Goal: Information Seeking & Learning: Learn about a topic

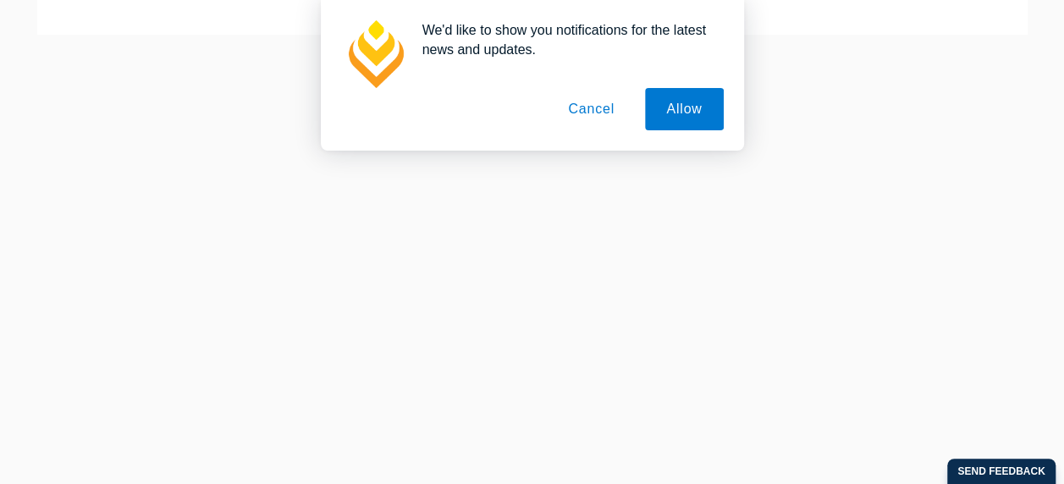
scroll to position [391, 0]
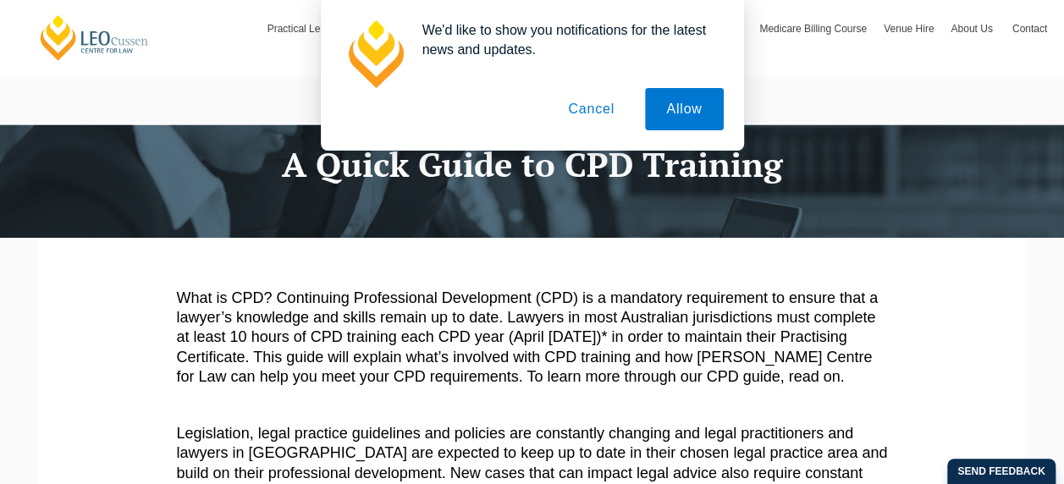
scroll to position [259, 0]
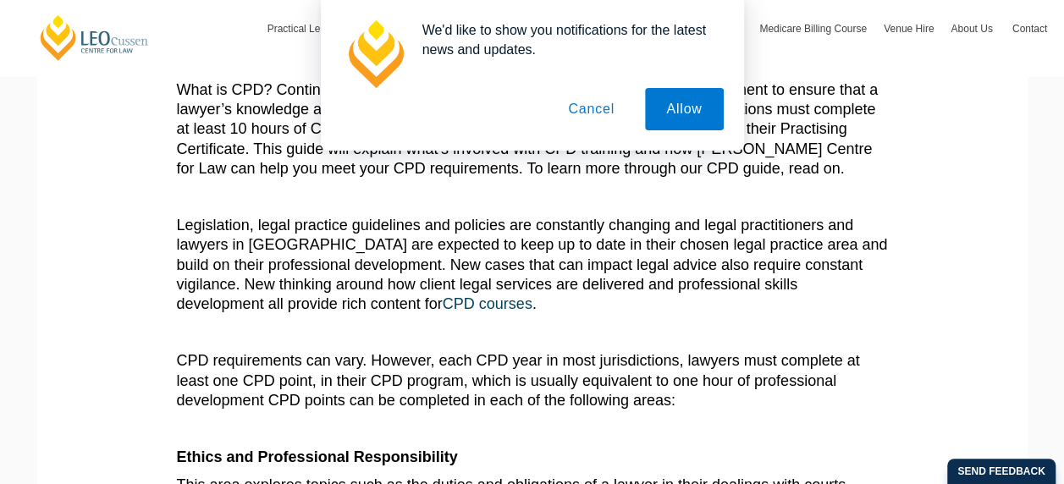
click at [587, 103] on button "Cancel" at bounding box center [591, 109] width 89 height 42
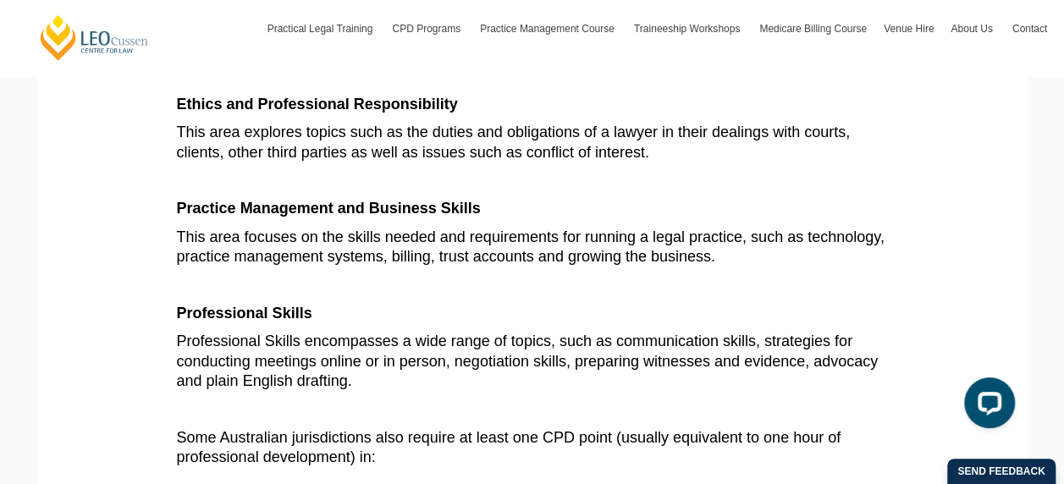
scroll to position [613, 0]
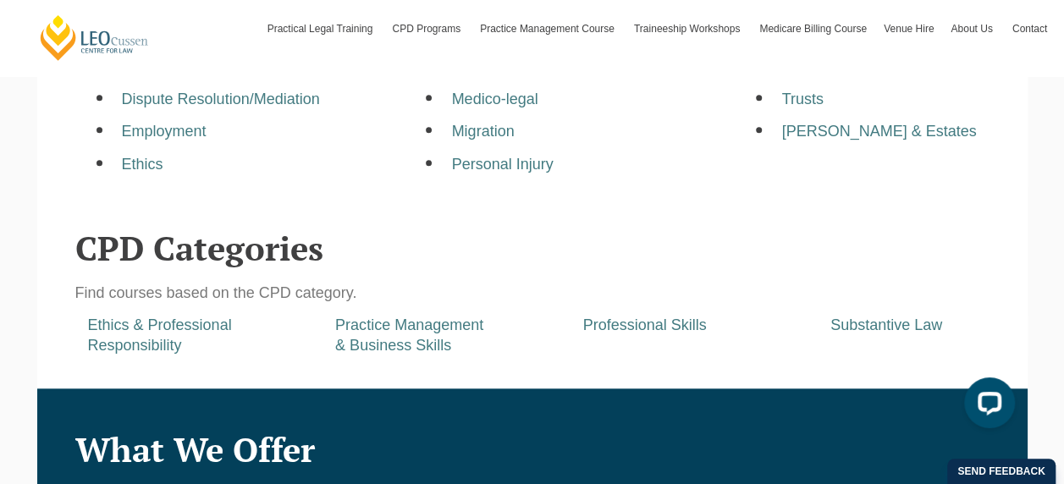
scroll to position [683, 0]
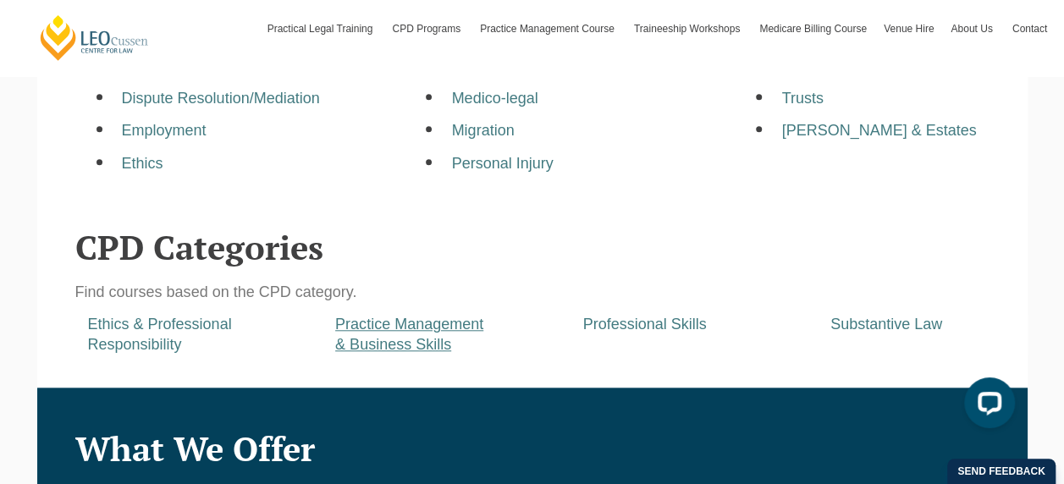
click at [459, 326] on a=pages/cpd-programs&taxons=pages/cpd-programs/cpd-category/practice-management-and-business-skills&_gl=1*115je3t*_gcl_au*NjA1NDExMDc3LjE3NTg4NTY4MTc "Practice Management & Business Skills" at bounding box center [409, 334] width 148 height 36
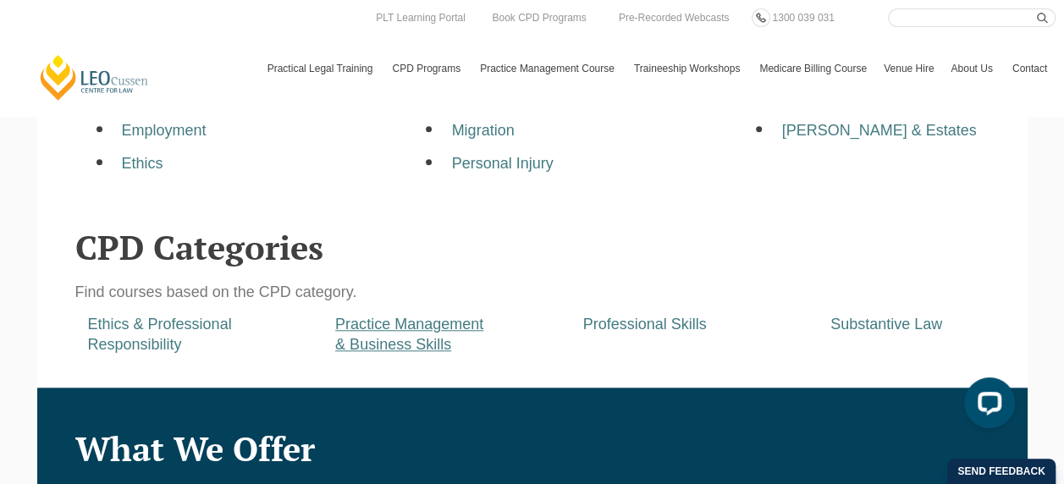
click at [465, 328] on a=pages/cpd-programs&taxons=pages/cpd-programs/cpd-category/practice-management-and-business-skills&_gl=1*zbvsdd*_gcl_au*NjA1NDExMDc3LjE3NTg4NTY4MTc "Practice Management & Business Skills" at bounding box center [409, 334] width 148 height 36
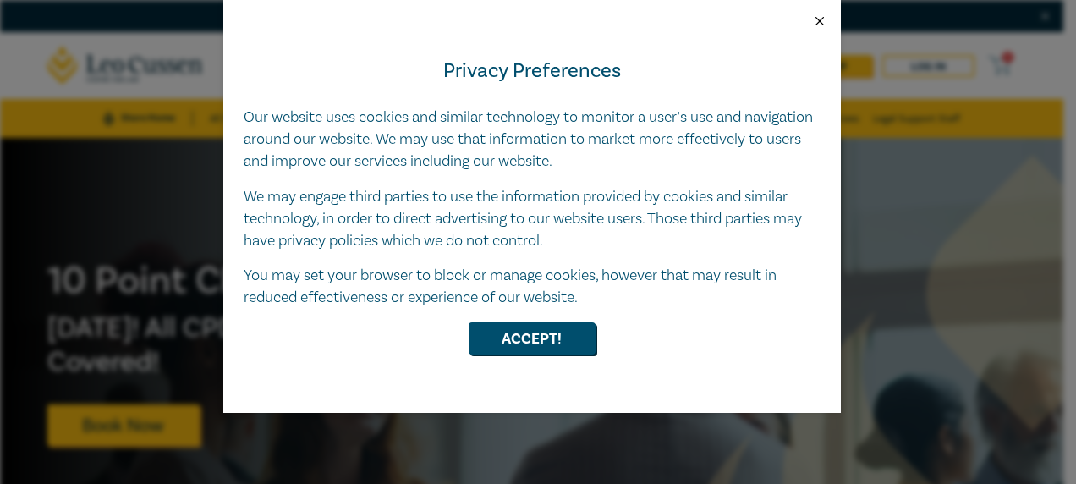
click at [823, 15] on button "Close" at bounding box center [819, 21] width 15 height 15
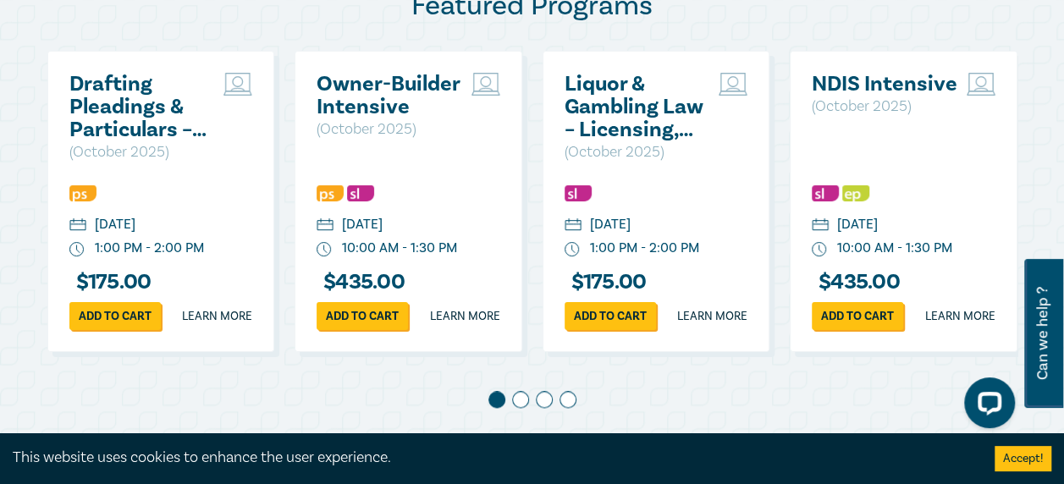
scroll to position [931, 0]
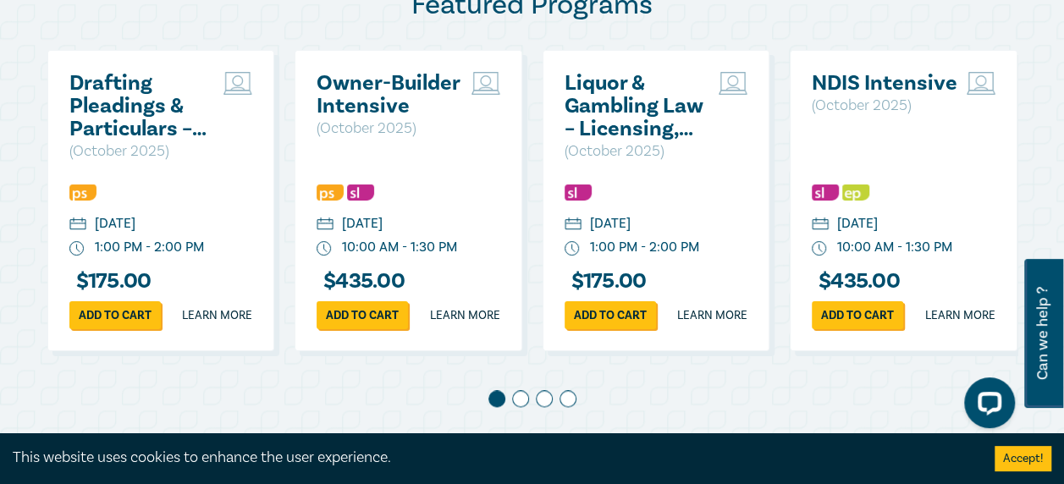
click at [522, 407] on span at bounding box center [520, 398] width 17 height 17
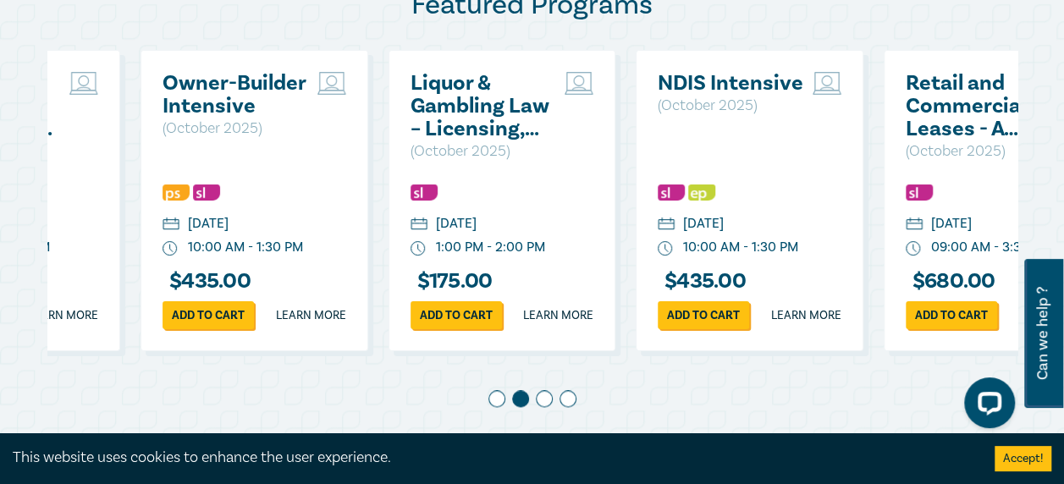
scroll to position [0, 247]
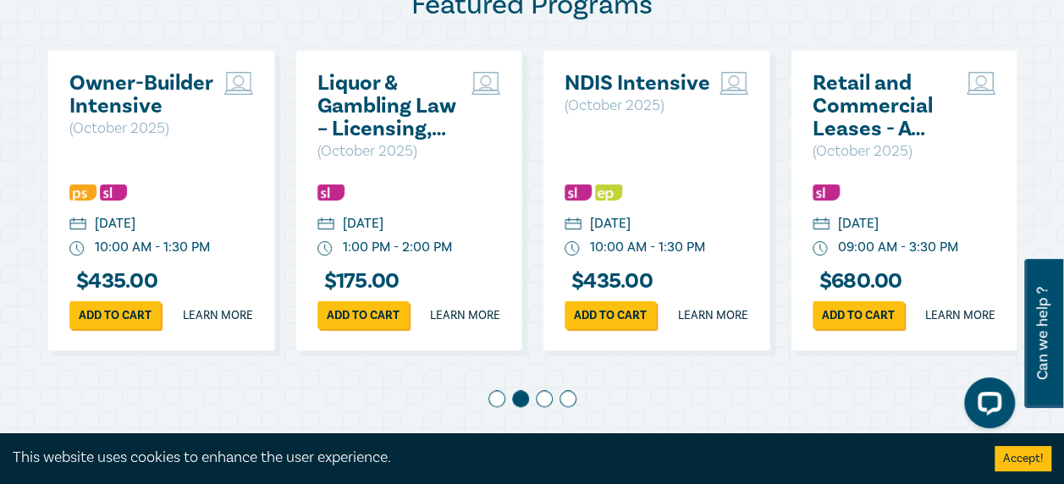
click at [548, 407] on span at bounding box center [544, 398] width 17 height 17
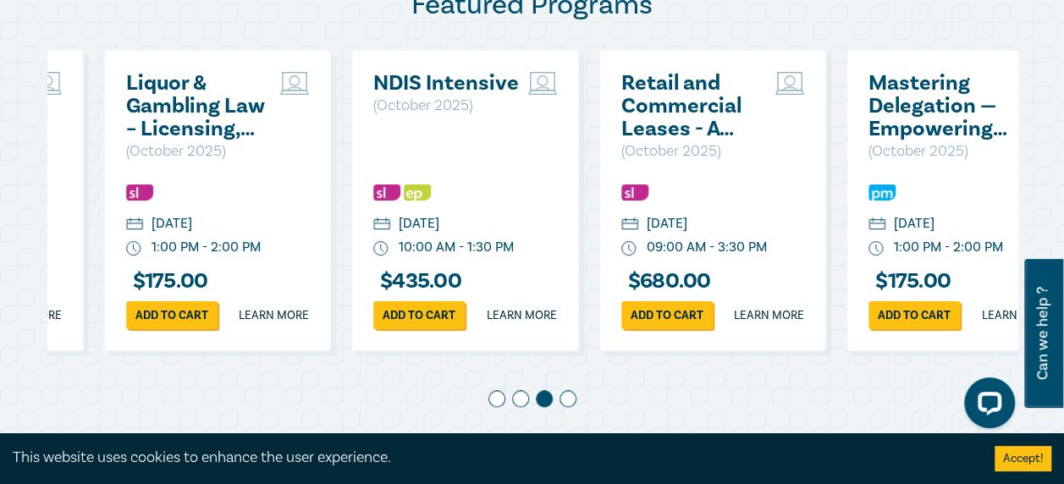
scroll to position [0, 495]
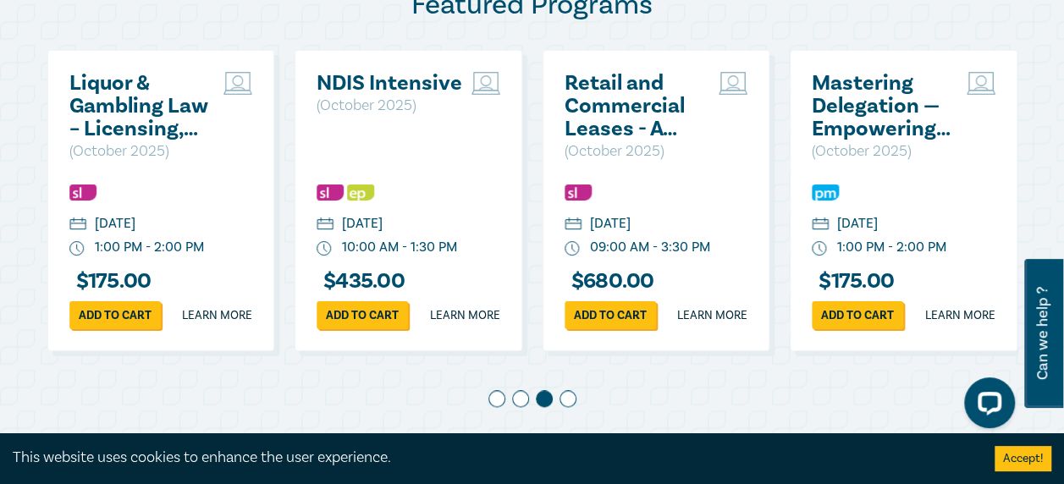
click at [564, 407] on span at bounding box center [567, 398] width 17 height 17
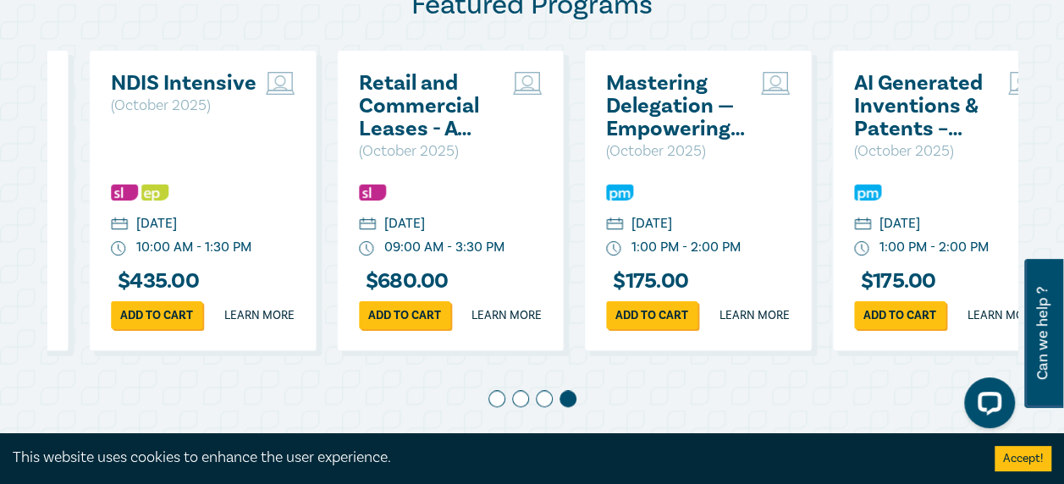
scroll to position [0, 742]
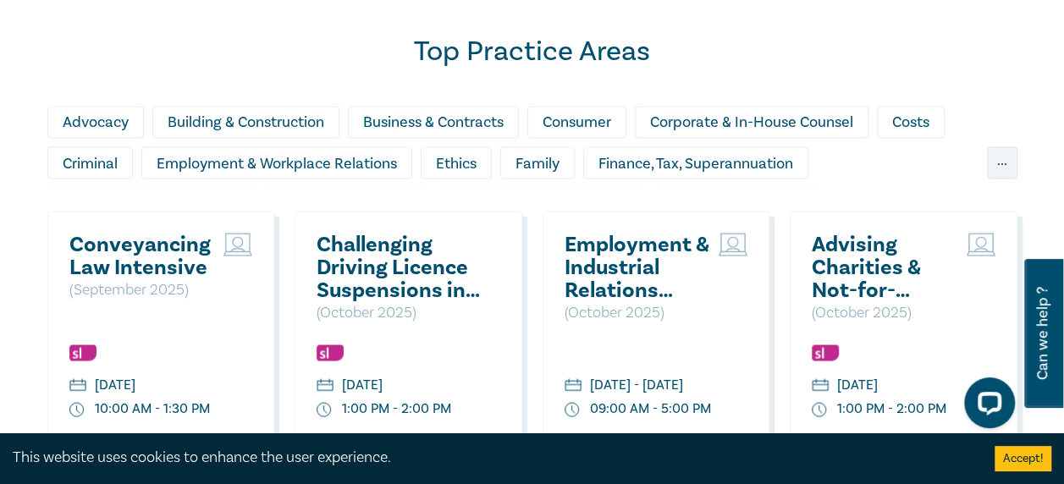
scroll to position [1444, 0]
click at [988, 178] on div "..." at bounding box center [1002, 162] width 30 height 32
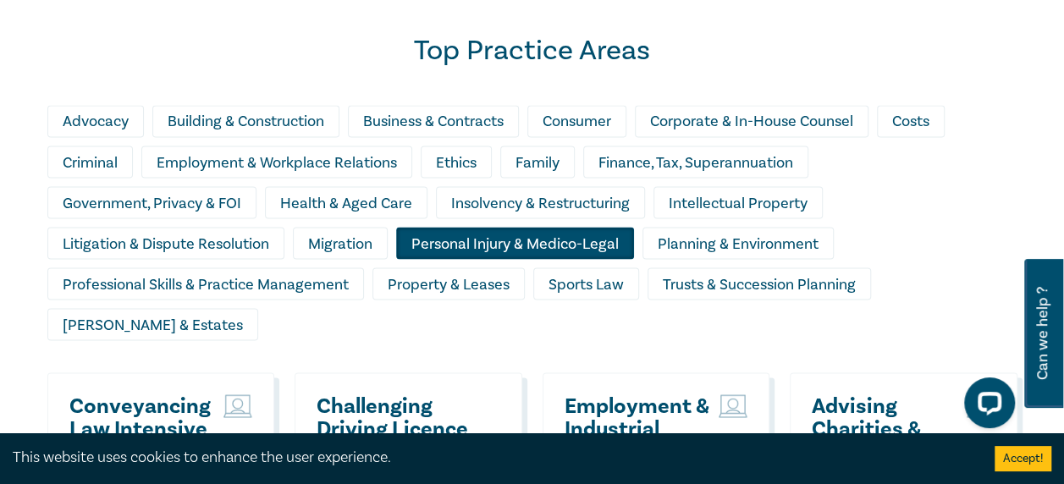
click at [535, 254] on div "Personal Injury & Medico-Legal" at bounding box center [515, 243] width 238 height 32
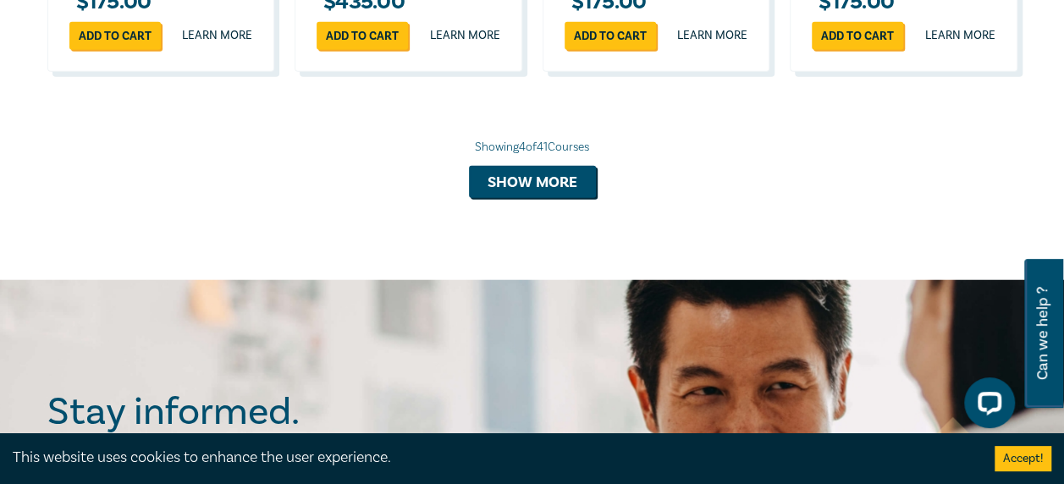
scroll to position [2050, 0]
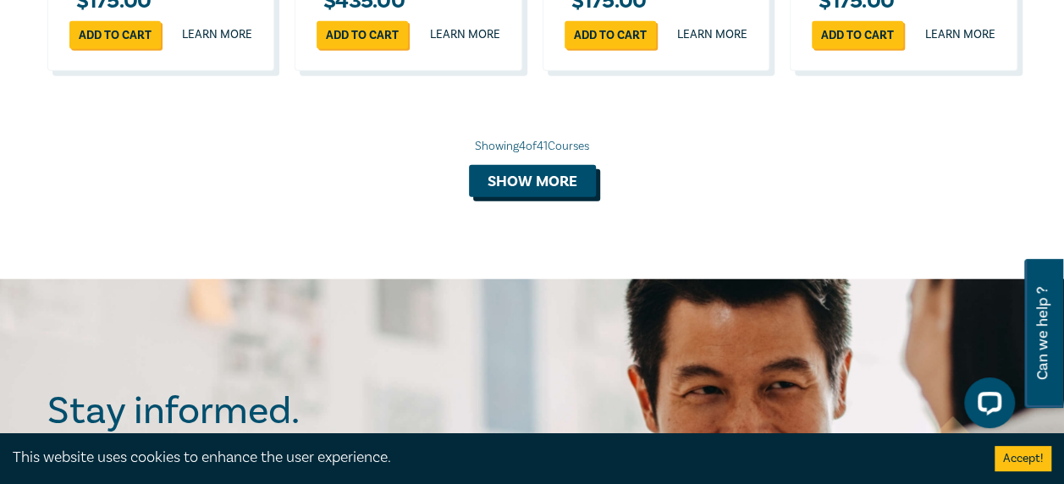
click at [519, 197] on button "Show more" at bounding box center [532, 181] width 127 height 32
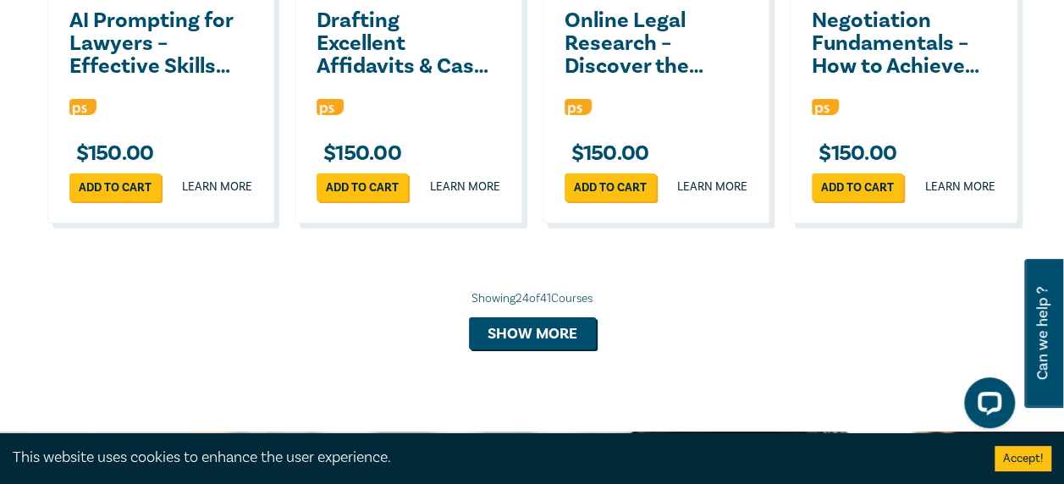
scroll to position [3181, 0]
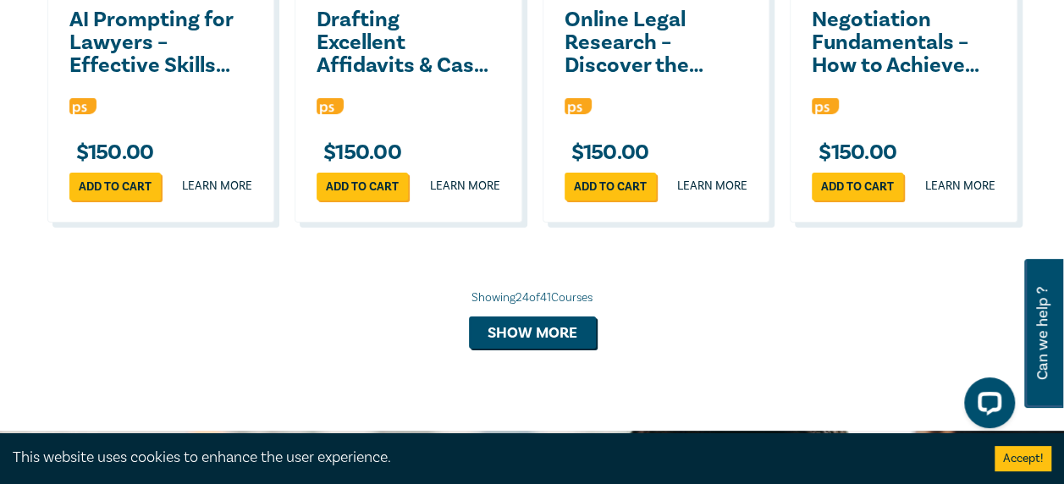
click at [533, 349] on button "Show more" at bounding box center [532, 333] width 127 height 32
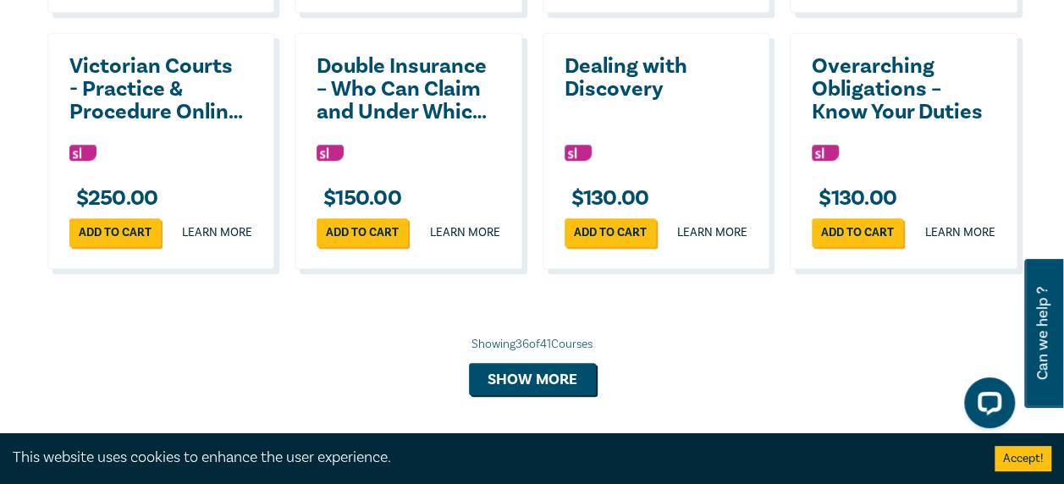
scroll to position [3869, 0]
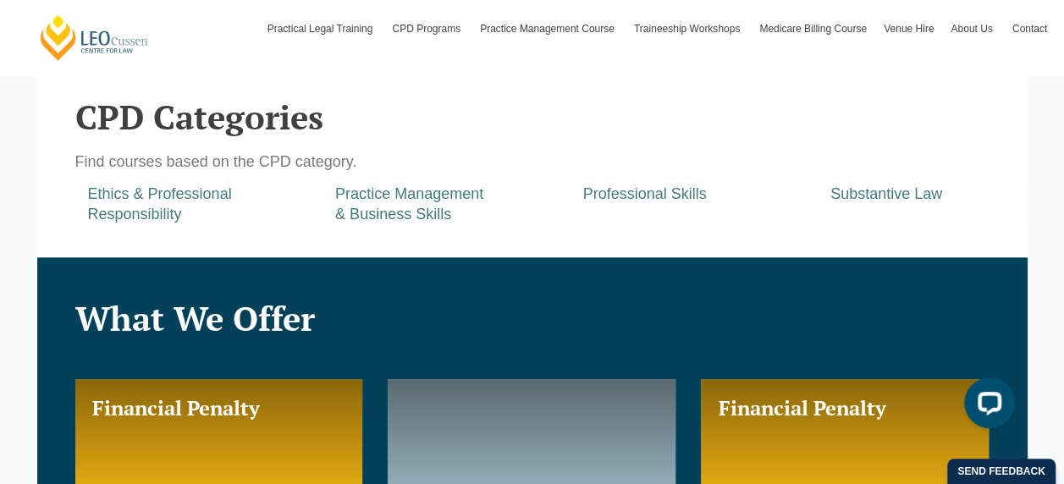
scroll to position [811, 0]
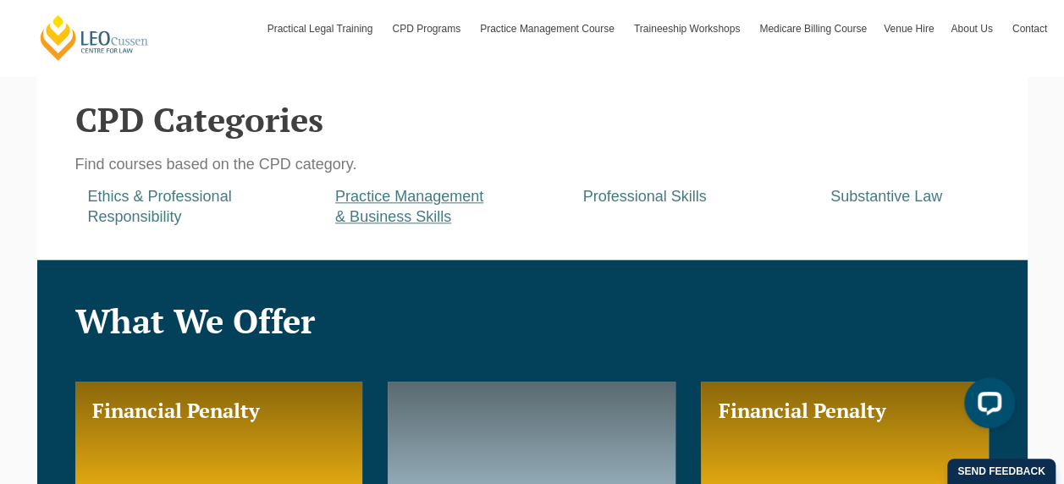
click at [384, 223] on a=pages/cpd-programs&taxons=pages/cpd-programs/cpd-category/practice-management-and-business-skills&_gl=1*fes674*_gcl_au*NjA1NDExMDc3LjE3NTg4NTY4MTc "Practice Management & Business Skills" at bounding box center [409, 206] width 148 height 36
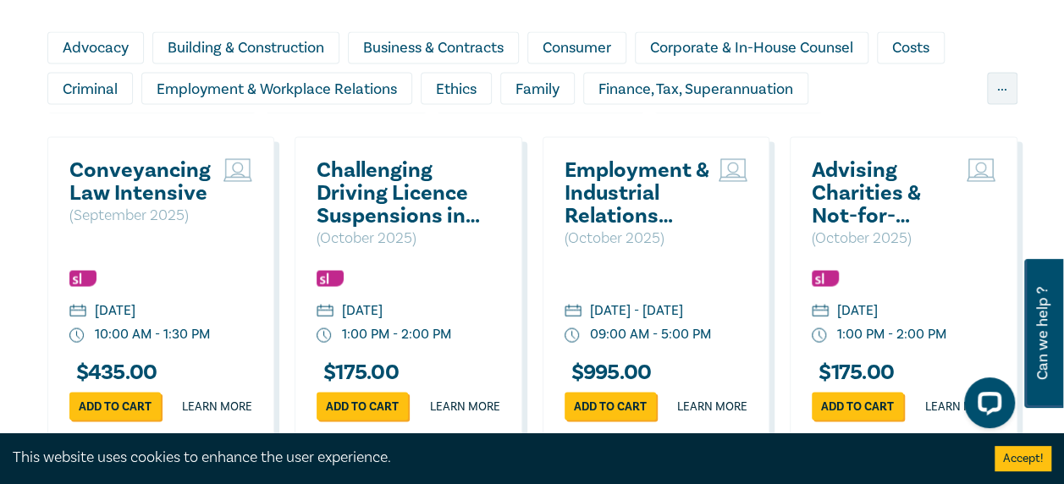
scroll to position [1519, 0]
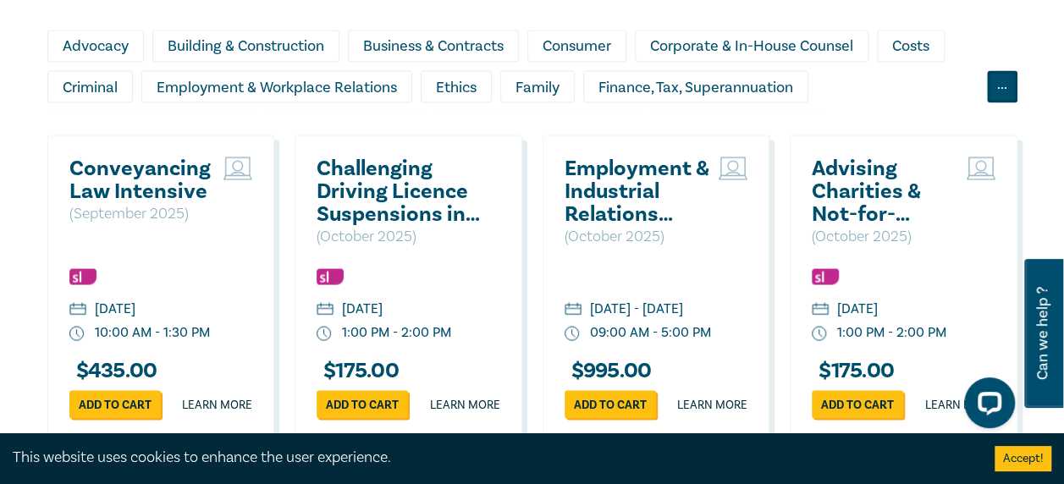
click at [996, 96] on div "..." at bounding box center [1002, 86] width 30 height 32
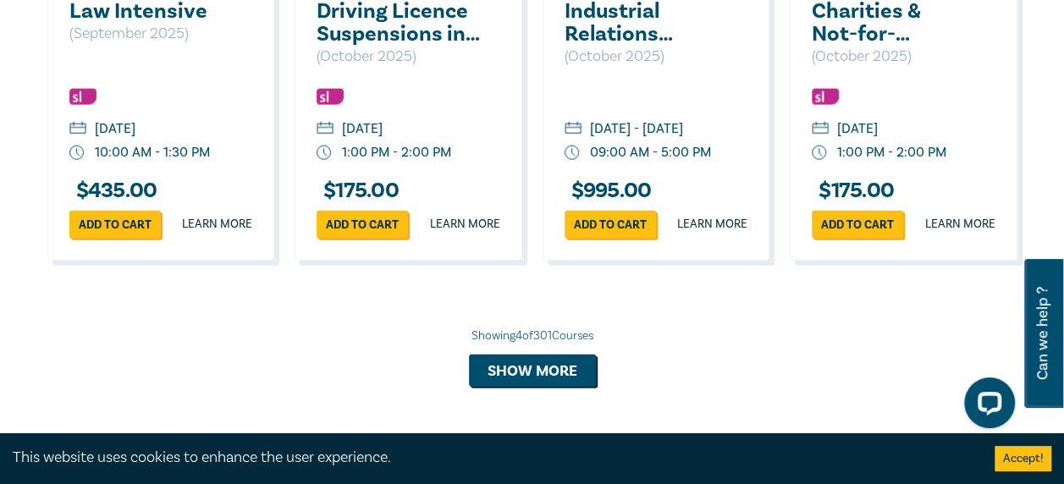
scroll to position [1900, 0]
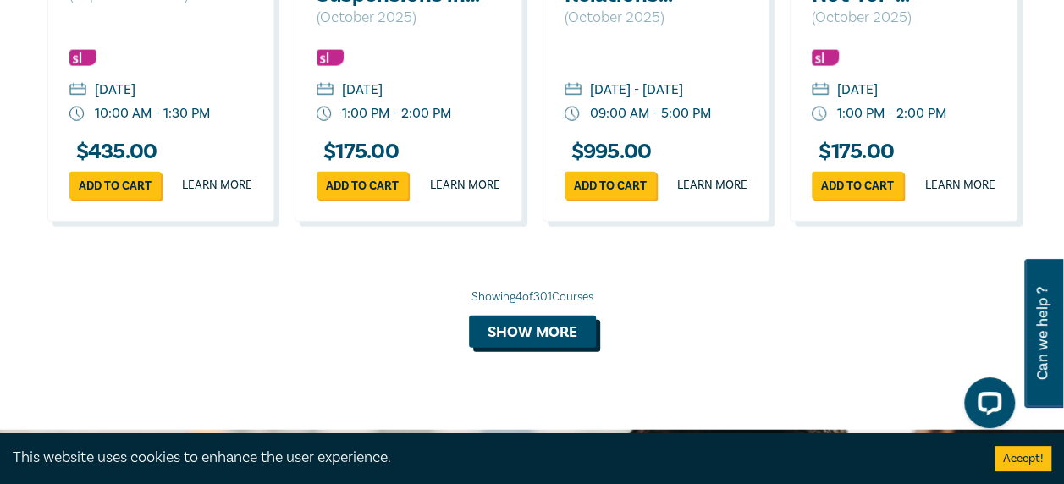
click at [531, 345] on button "Show more" at bounding box center [532, 332] width 127 height 32
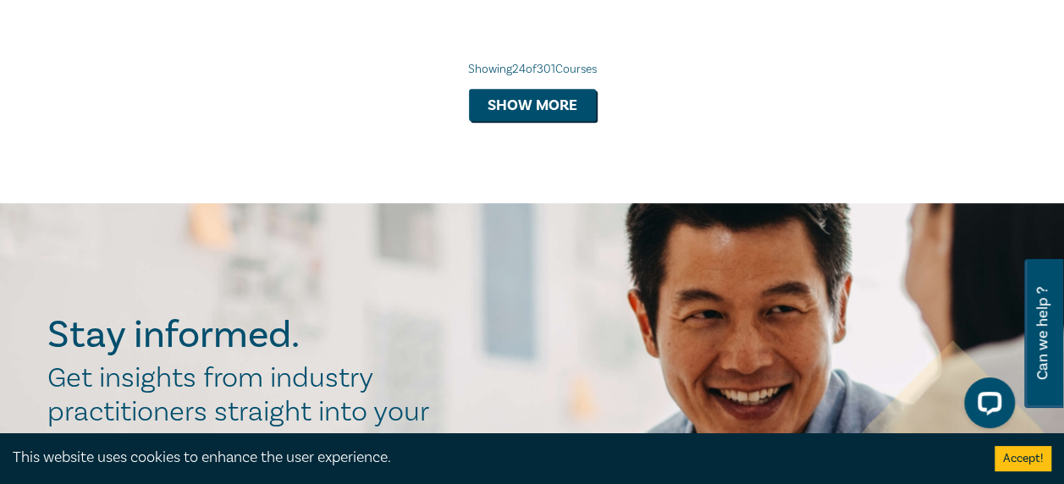
scroll to position [3753, 0]
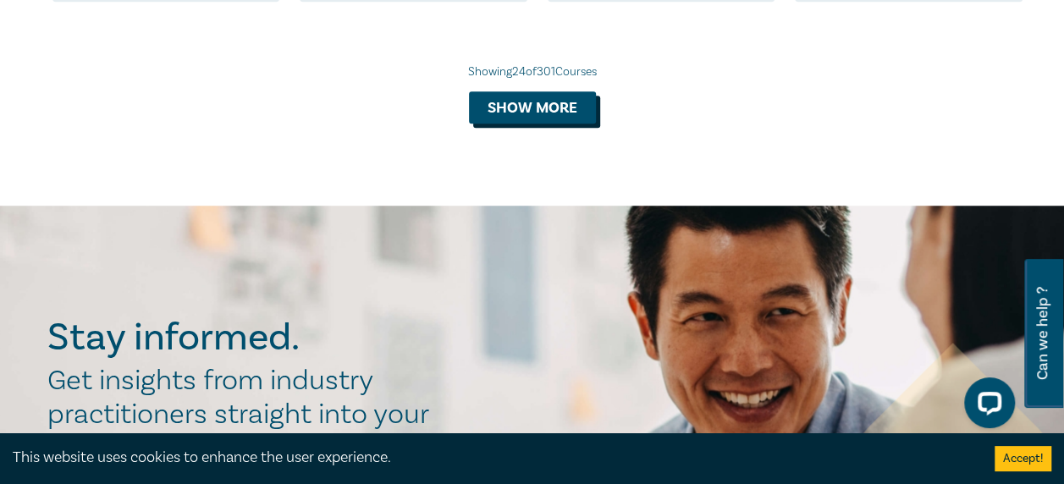
click at [525, 124] on button "Show more" at bounding box center [532, 107] width 127 height 32
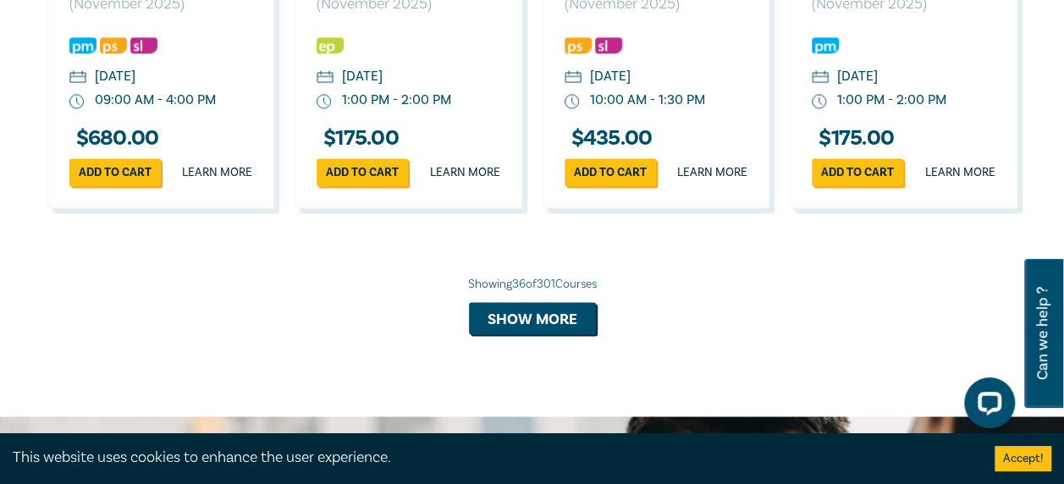
scroll to position [4794, 0]
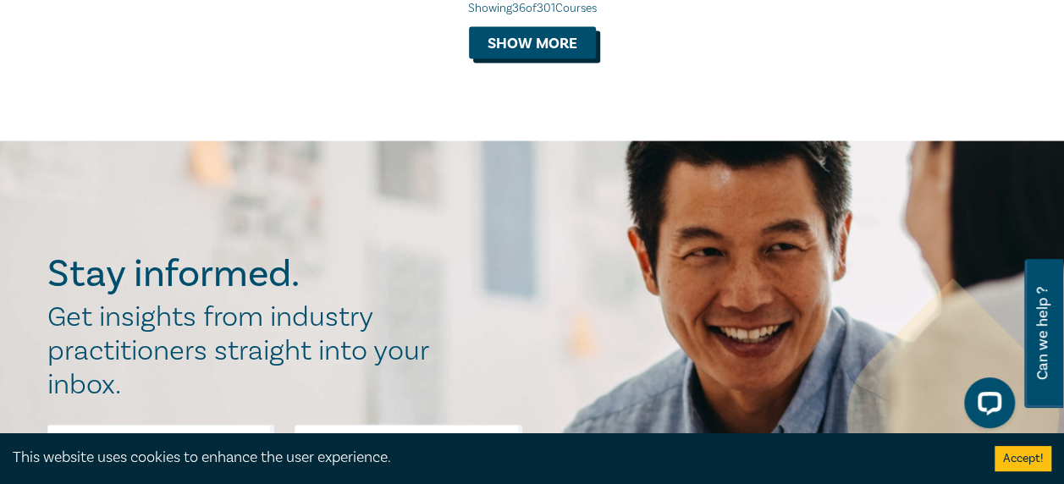
click at [525, 59] on button "Show more" at bounding box center [532, 43] width 127 height 32
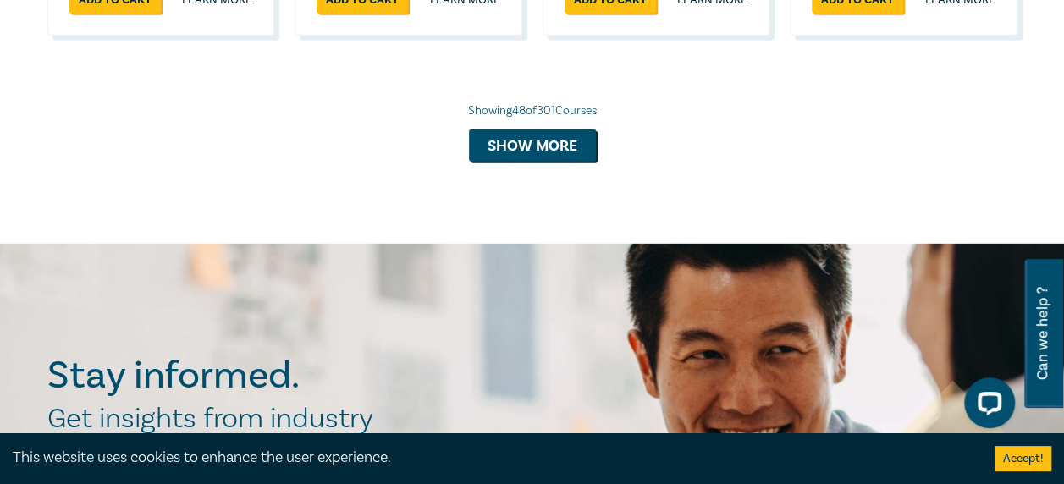
scroll to position [5729, 0]
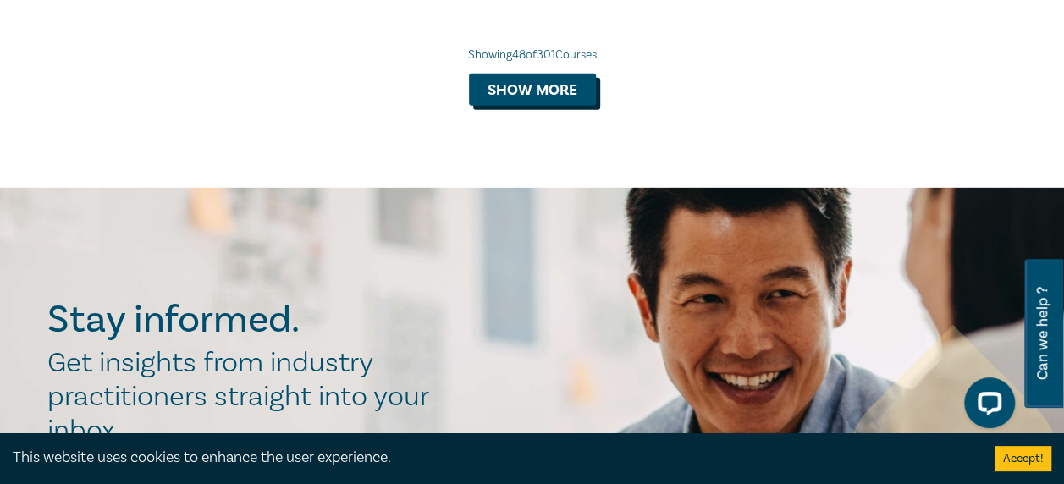
click at [506, 106] on button "Show more" at bounding box center [532, 90] width 127 height 32
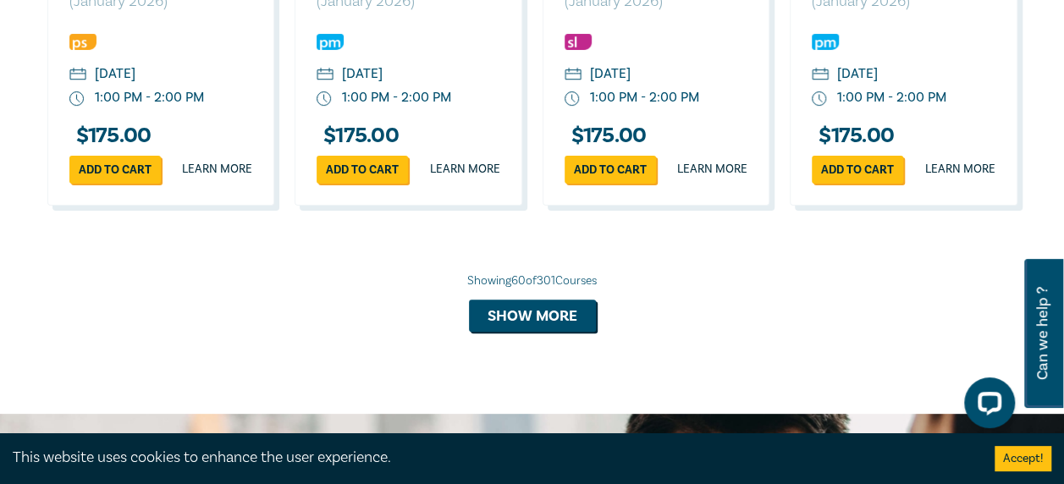
scroll to position [6750, 0]
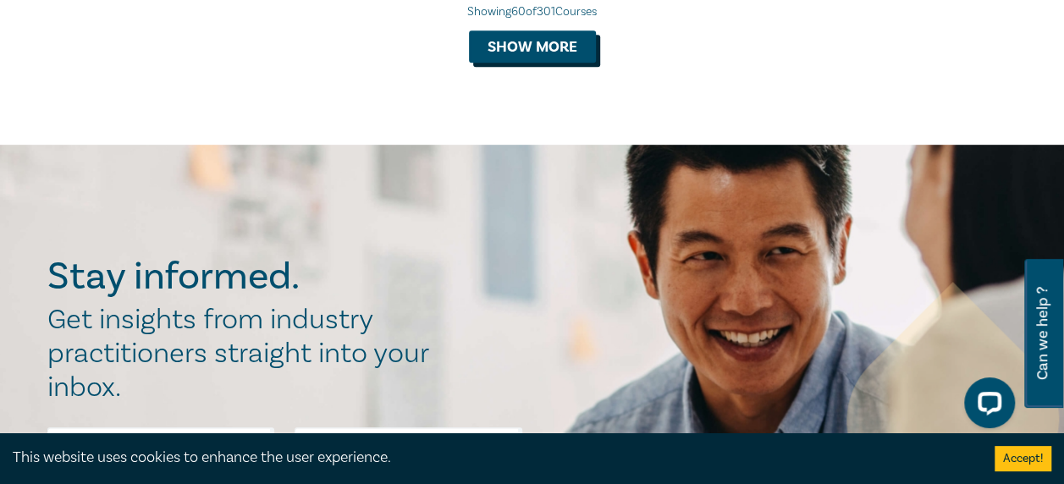
click at [520, 63] on button "Show more" at bounding box center [532, 46] width 127 height 32
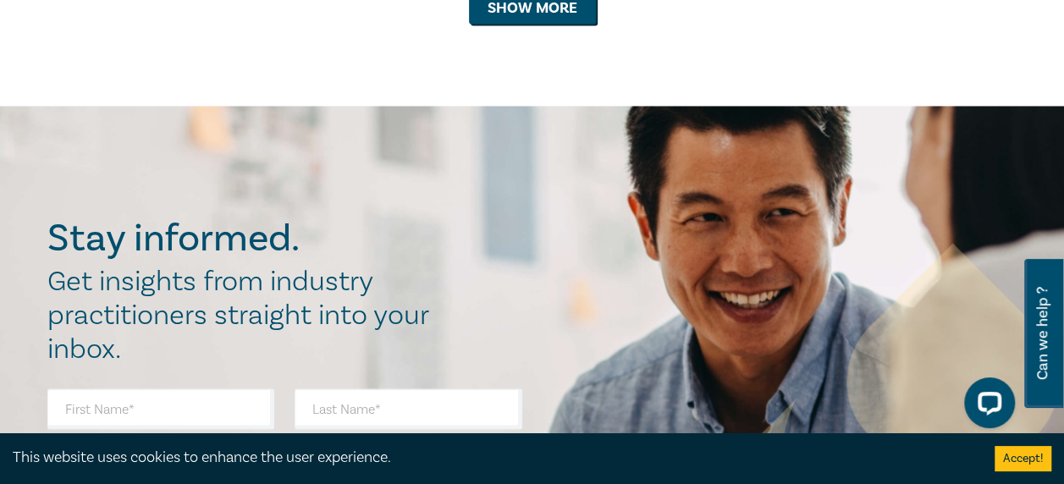
scroll to position [7883, 0]
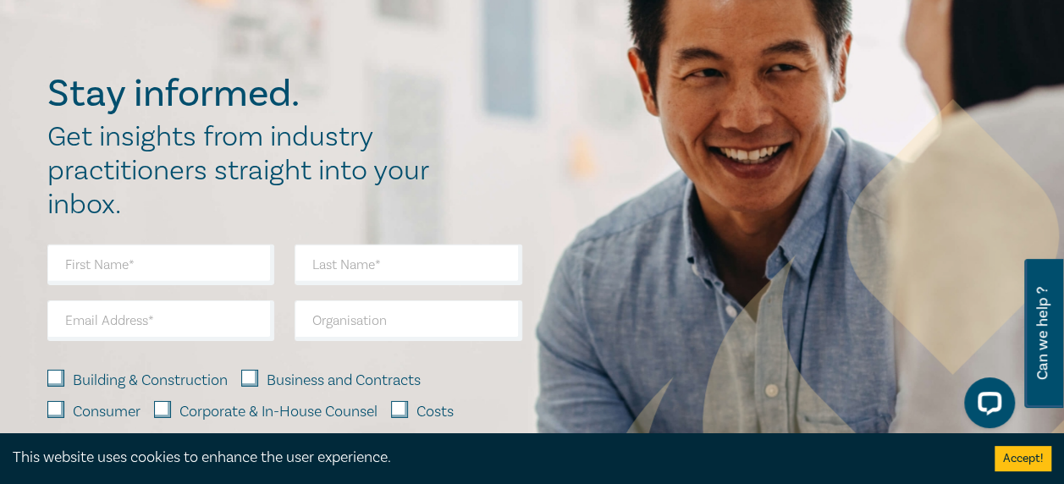
scroll to position [8898, 0]
